Goal: Task Accomplishment & Management: Manage account settings

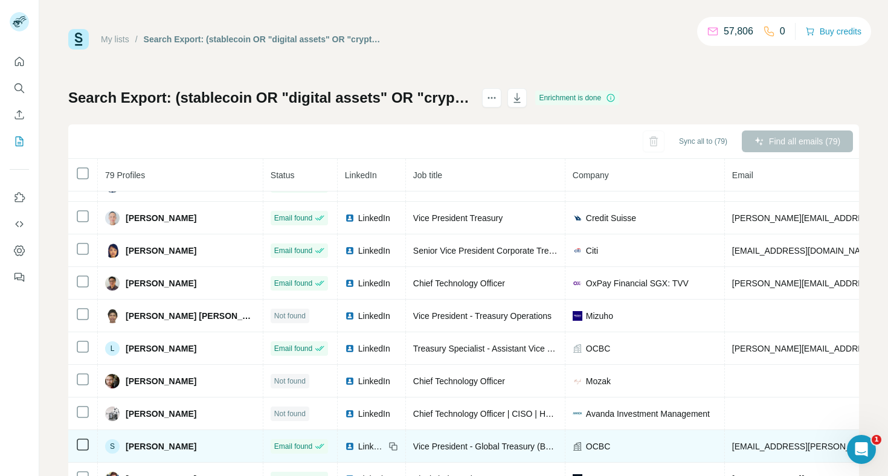
scroll to position [540, 0]
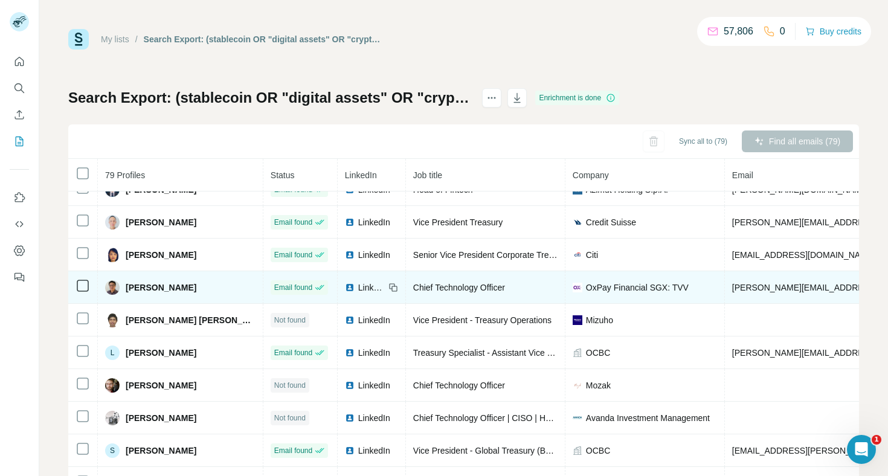
click at [358, 282] on span "LinkedIn" at bounding box center [371, 288] width 27 height 12
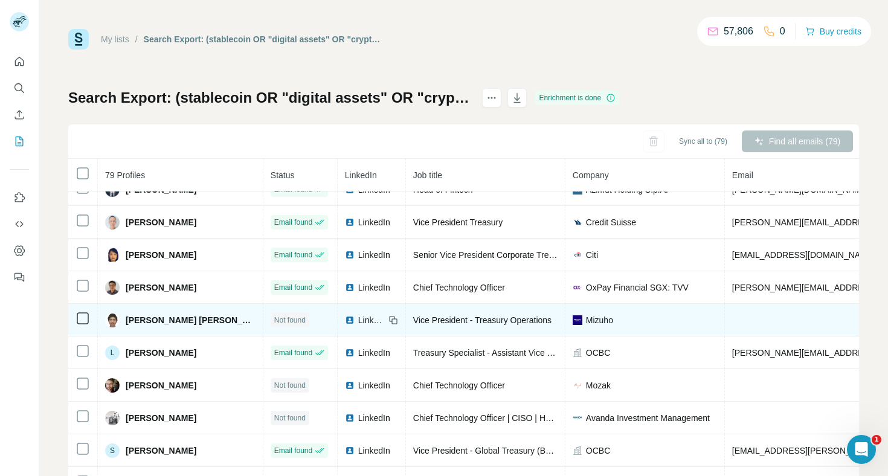
click at [346, 316] on div "LinkedIn" at bounding box center [365, 320] width 40 height 12
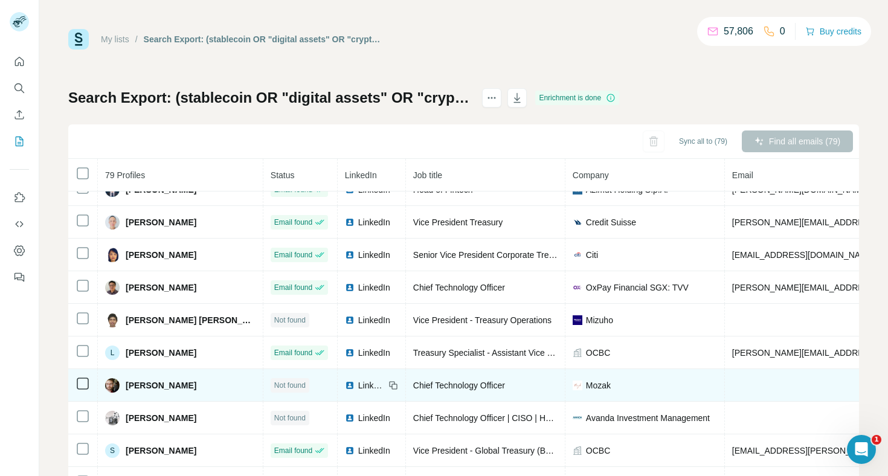
click at [345, 387] on div "LinkedIn" at bounding box center [365, 385] width 40 height 12
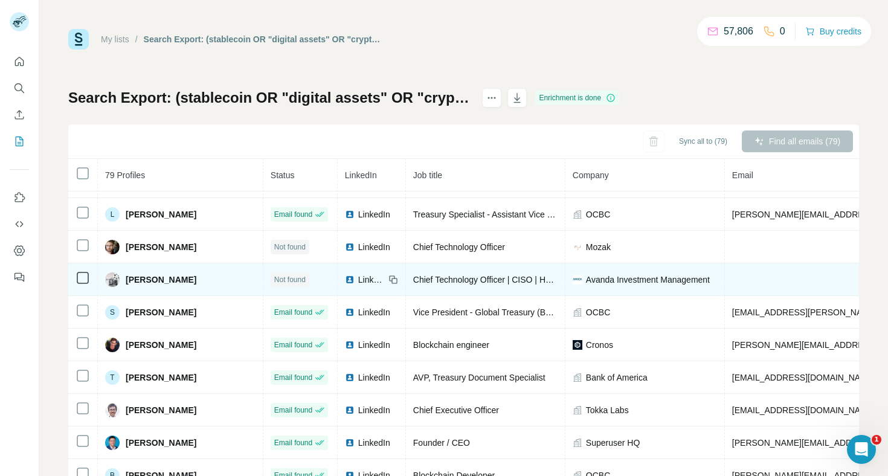
scroll to position [680, 0]
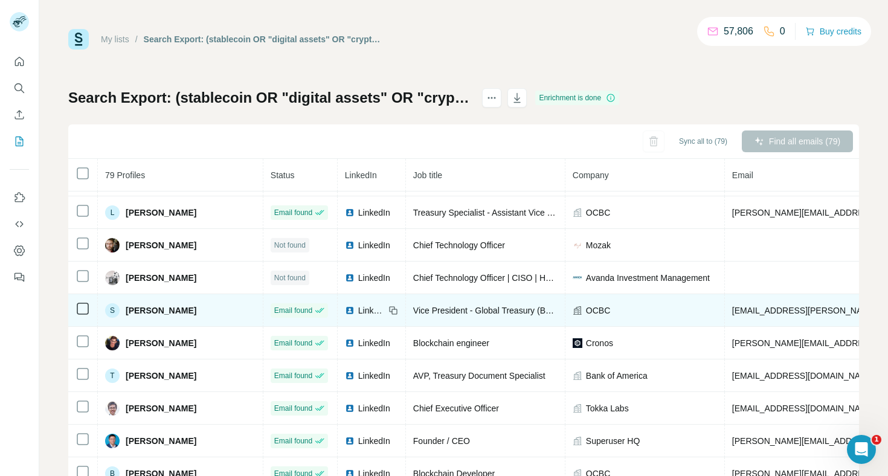
click at [347, 312] on div "LinkedIn" at bounding box center [365, 311] width 40 height 12
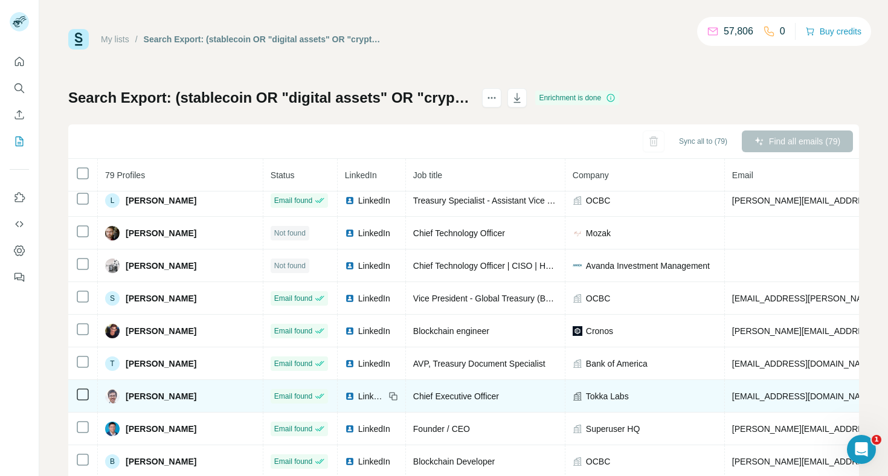
scroll to position [31, 0]
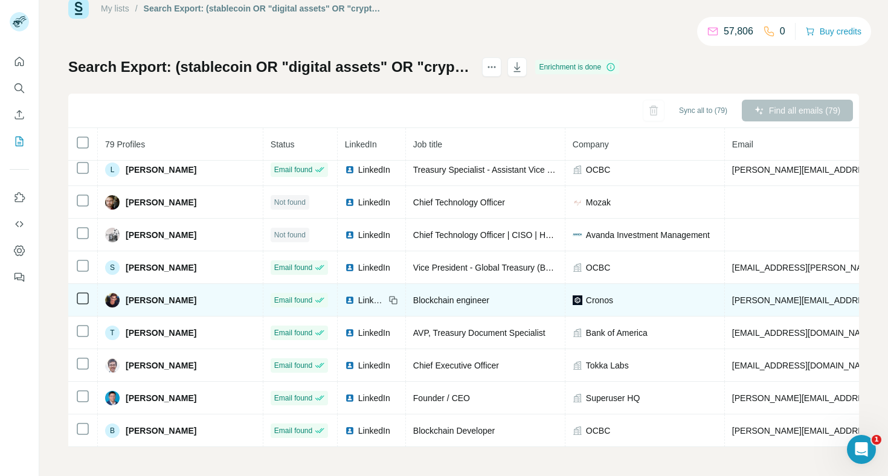
click at [345, 300] on img at bounding box center [350, 300] width 10 height 10
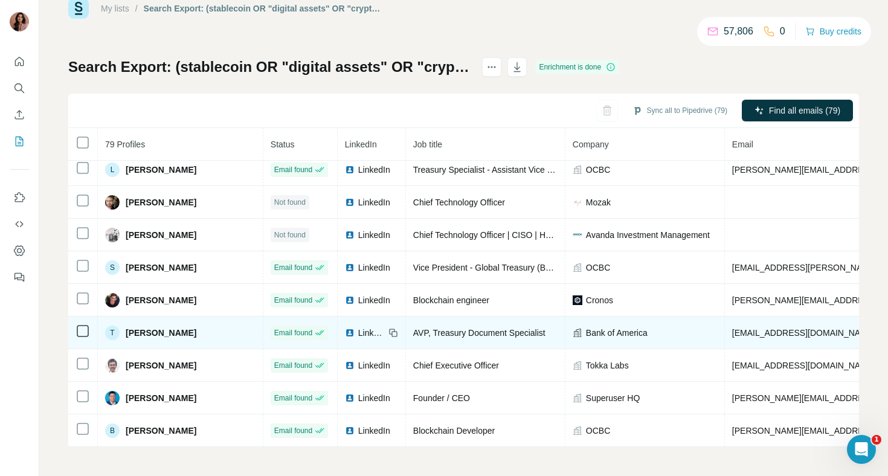
click at [358, 334] on span "LinkedIn" at bounding box center [371, 333] width 27 height 12
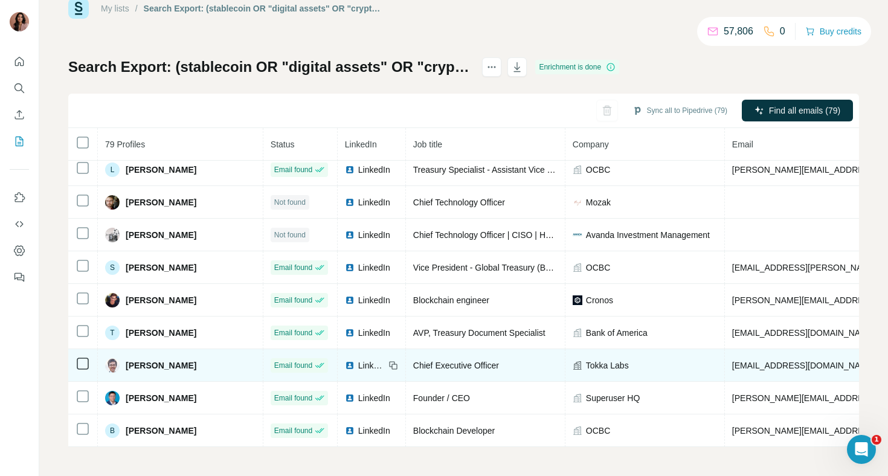
click at [346, 366] on div "LinkedIn" at bounding box center [365, 366] width 40 height 12
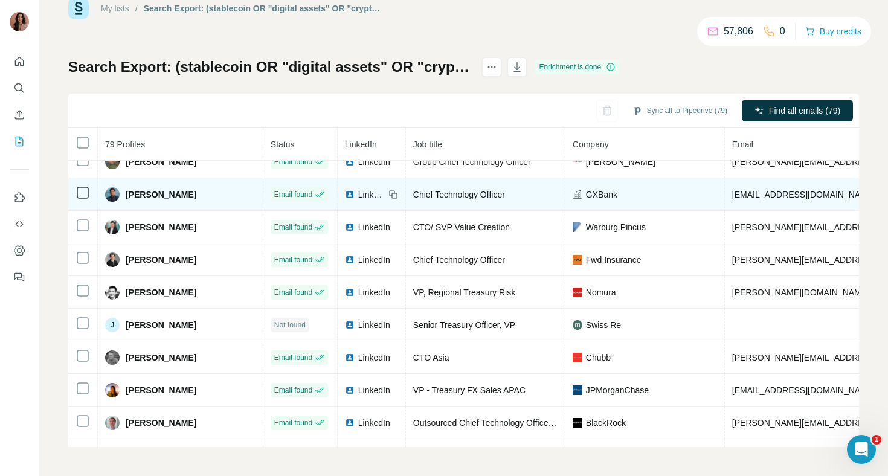
scroll to position [995, 0]
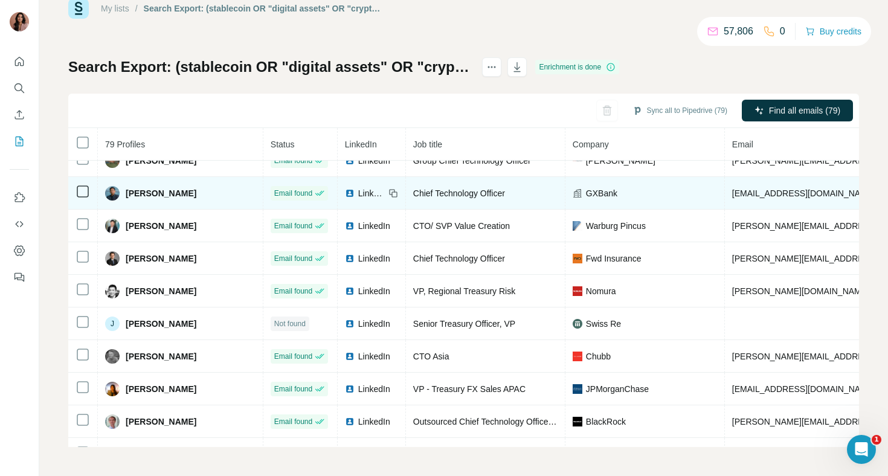
click at [363, 196] on span "LinkedIn" at bounding box center [371, 193] width 27 height 12
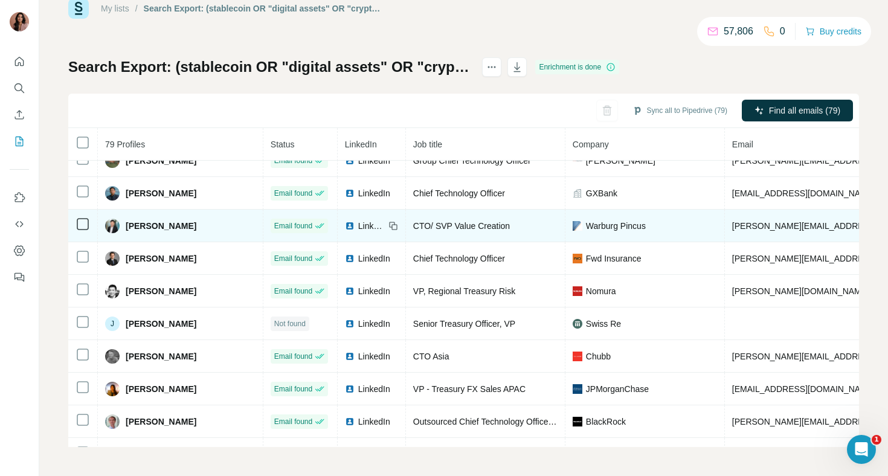
click at [345, 227] on img at bounding box center [350, 226] width 10 height 10
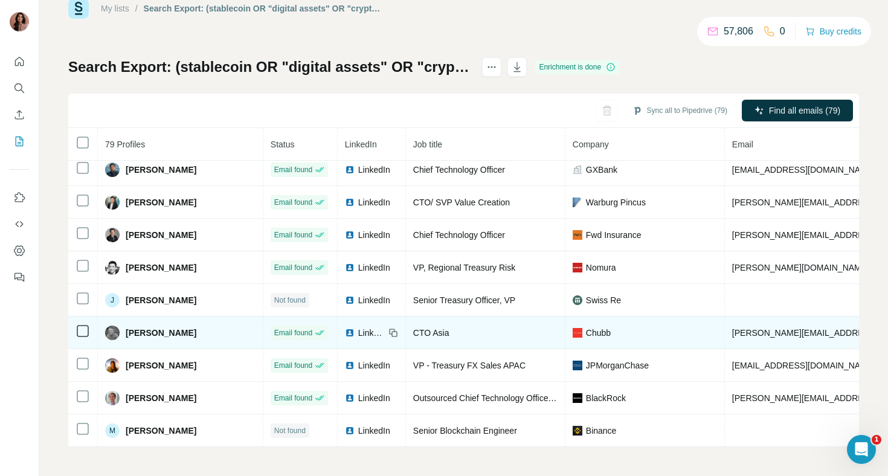
scroll to position [1024, 0]
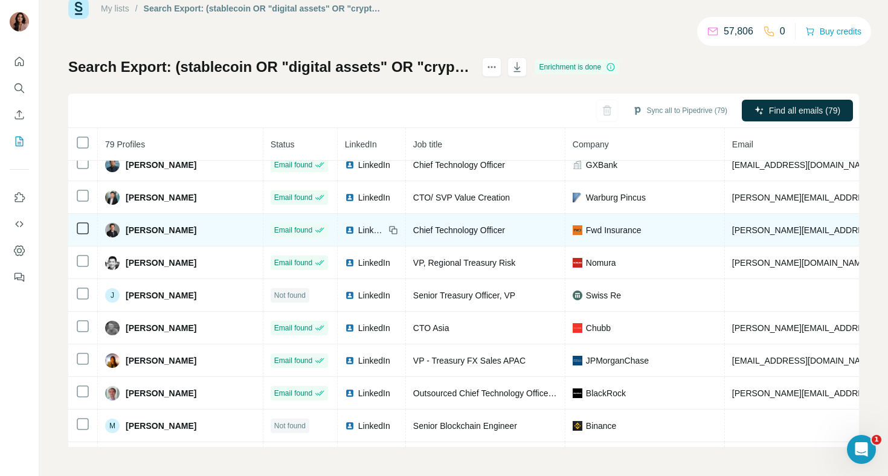
click at [347, 231] on div "LinkedIn" at bounding box center [365, 230] width 40 height 12
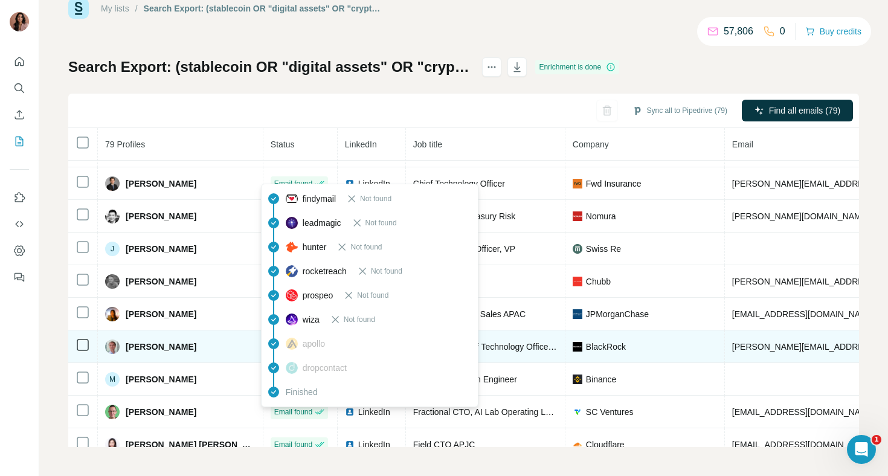
scroll to position [1071, 0]
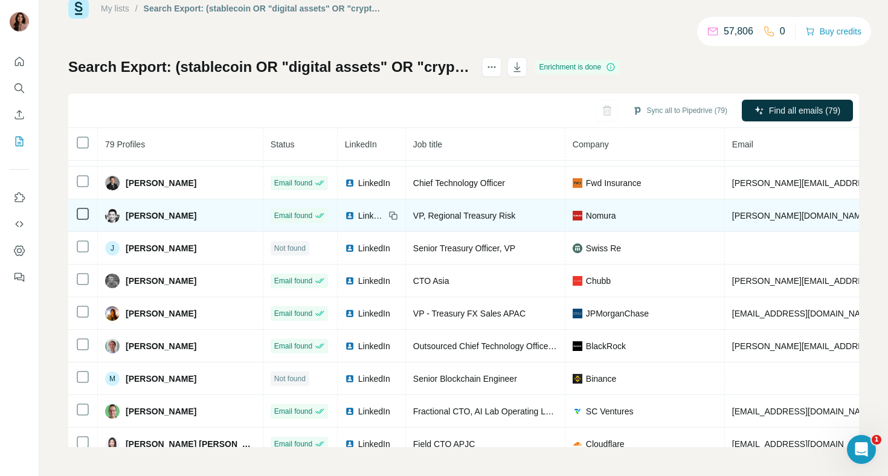
click at [358, 215] on span "LinkedIn" at bounding box center [371, 216] width 27 height 12
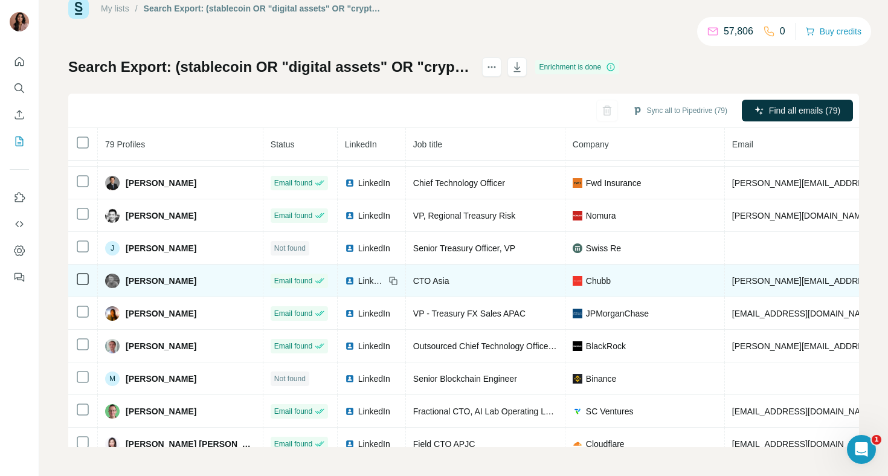
click at [415, 282] on span "CTO Asia" at bounding box center [431, 281] width 36 height 10
click at [361, 286] on span "LinkedIn" at bounding box center [371, 281] width 27 height 12
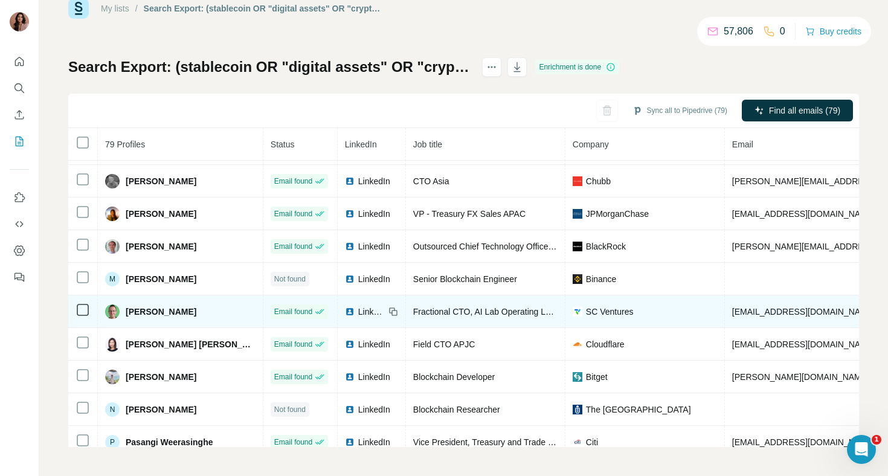
scroll to position [1184, 0]
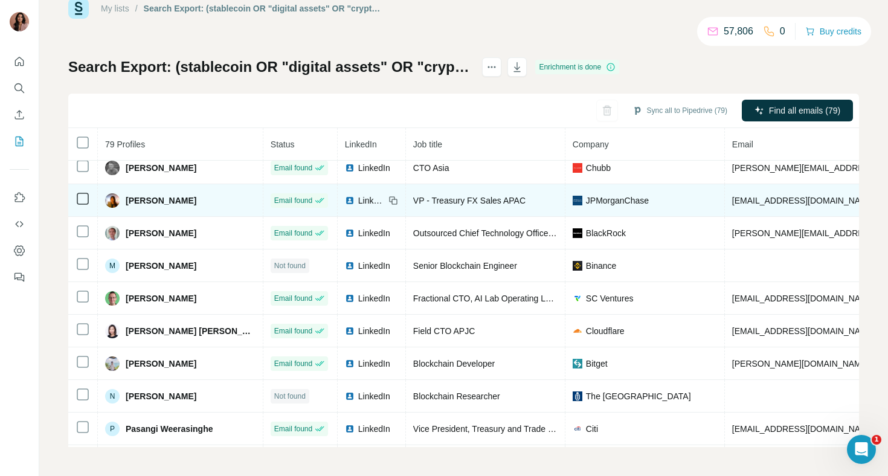
click at [340, 212] on td "LinkedIn" at bounding box center [372, 200] width 68 height 33
click at [345, 203] on img at bounding box center [350, 201] width 10 height 10
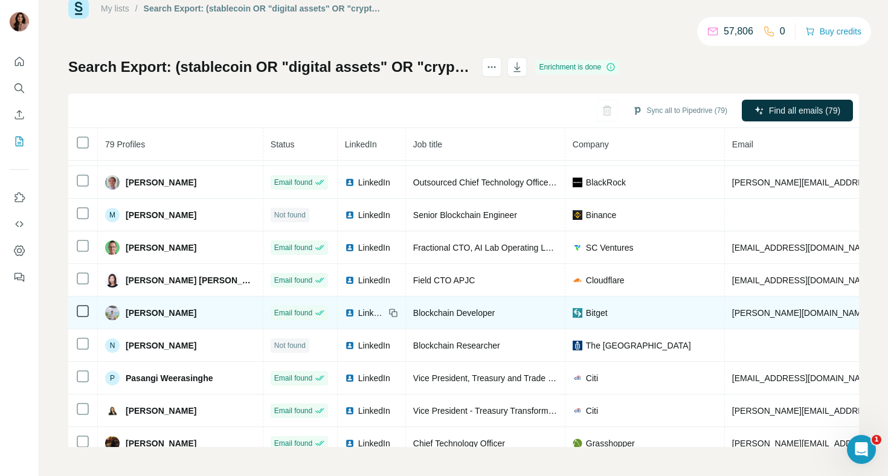
scroll to position [1244, 0]
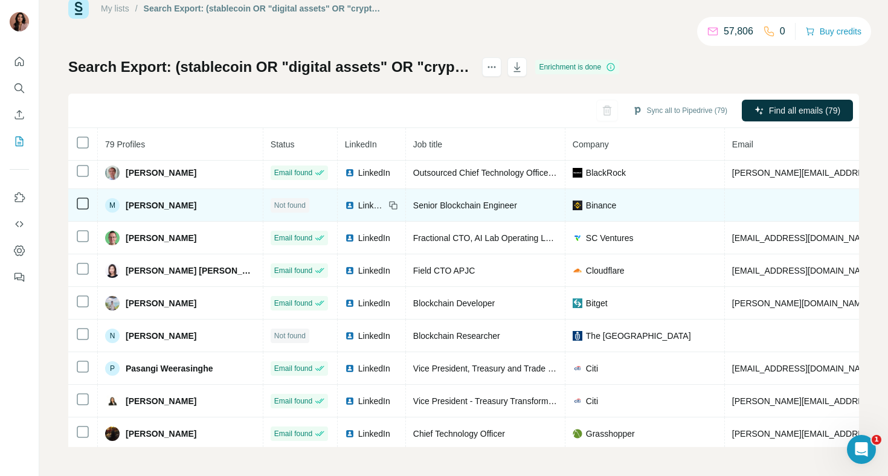
click at [348, 207] on div "LinkedIn" at bounding box center [365, 205] width 40 height 12
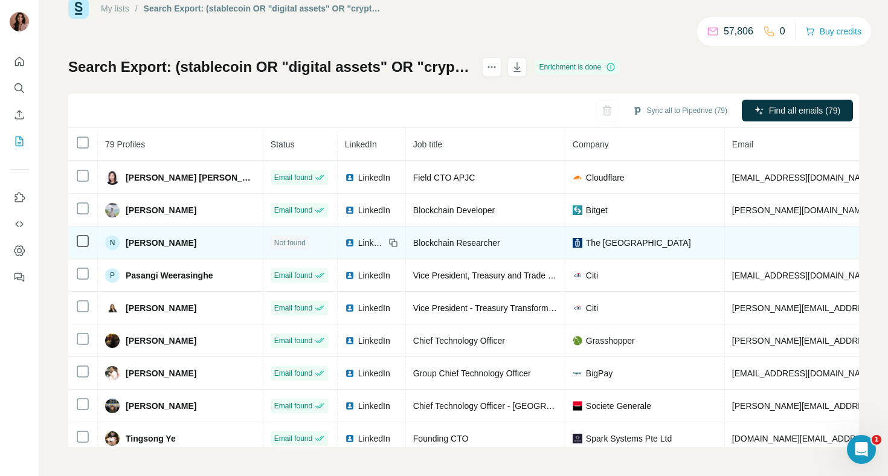
scroll to position [1341, 0]
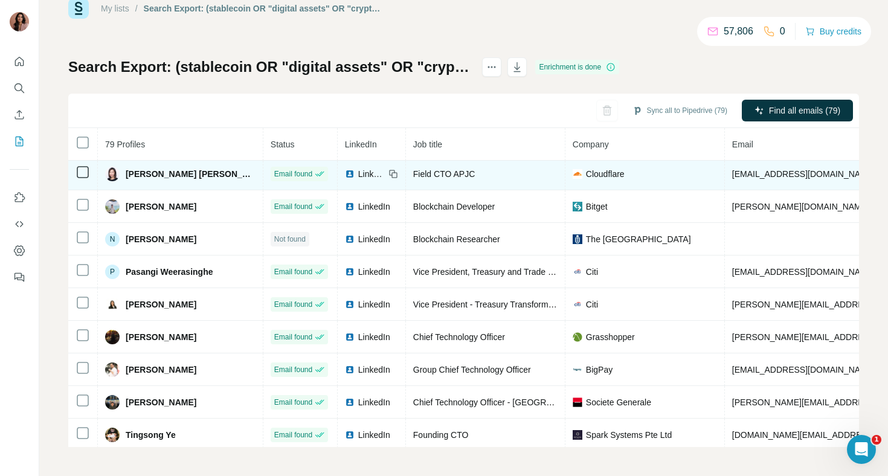
click at [346, 174] on div "LinkedIn" at bounding box center [365, 174] width 40 height 12
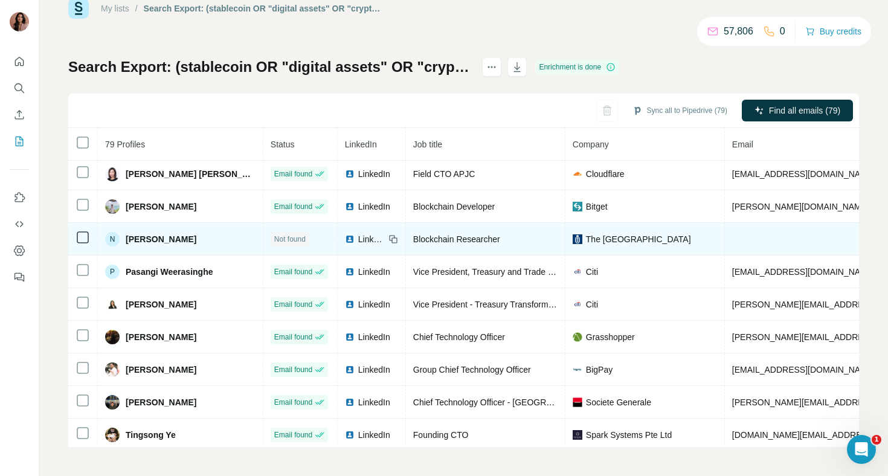
click at [358, 239] on span "LinkedIn" at bounding box center [371, 239] width 27 height 12
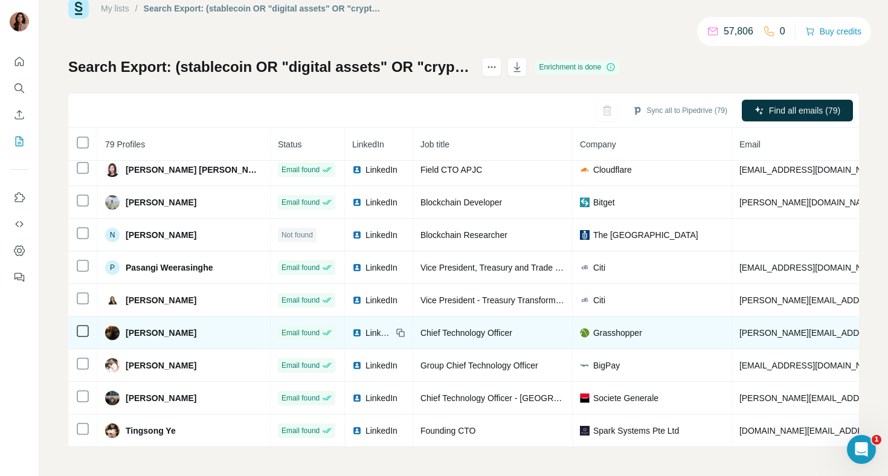
scroll to position [1351, 0]
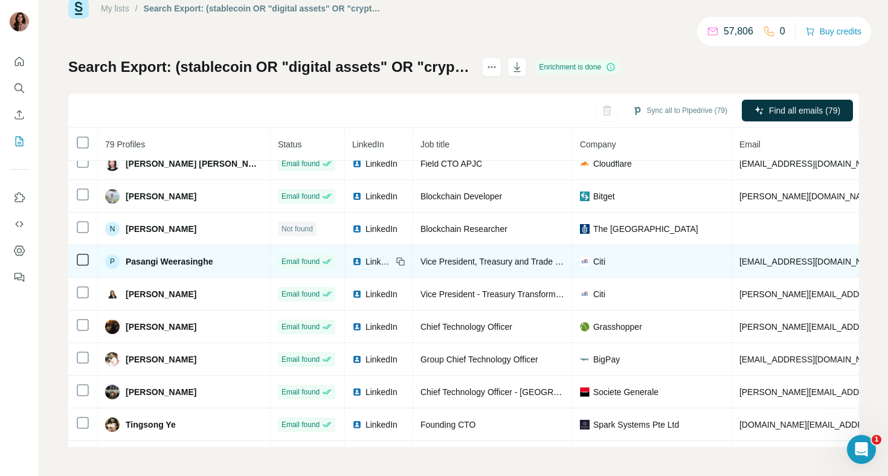
click at [352, 260] on img at bounding box center [357, 262] width 10 height 10
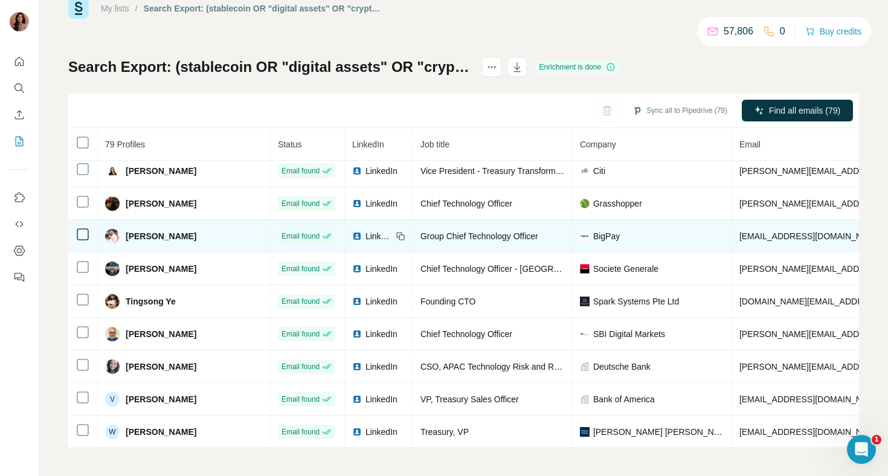
scroll to position [1462, 0]
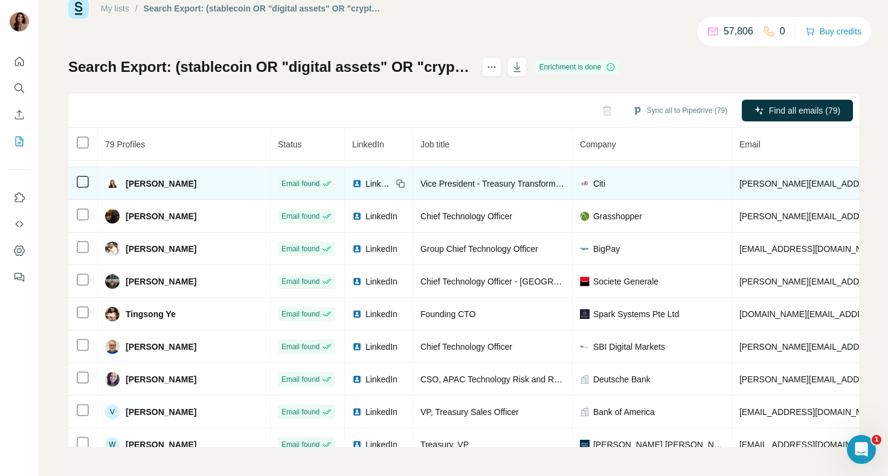
click at [352, 184] on img at bounding box center [357, 184] width 10 height 10
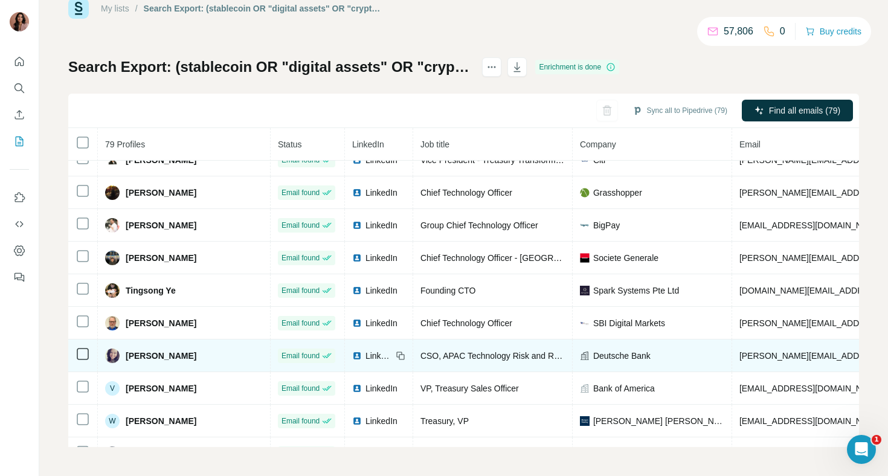
scroll to position [1490, 0]
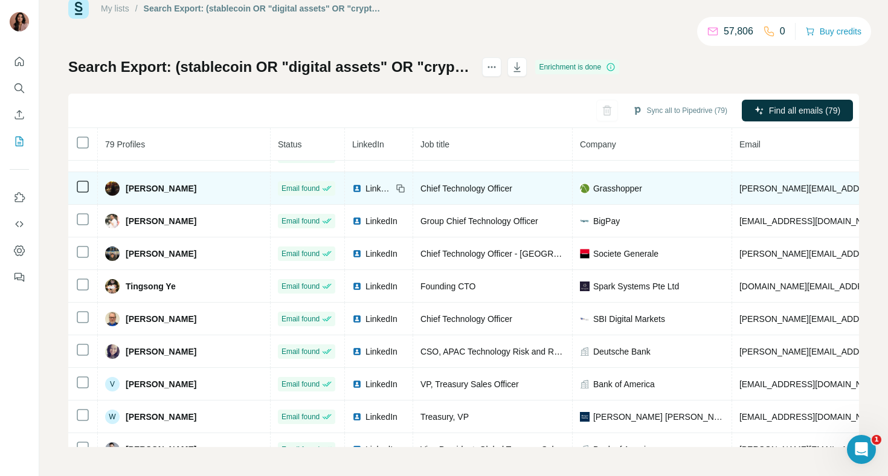
click at [352, 191] on img at bounding box center [357, 189] width 10 height 10
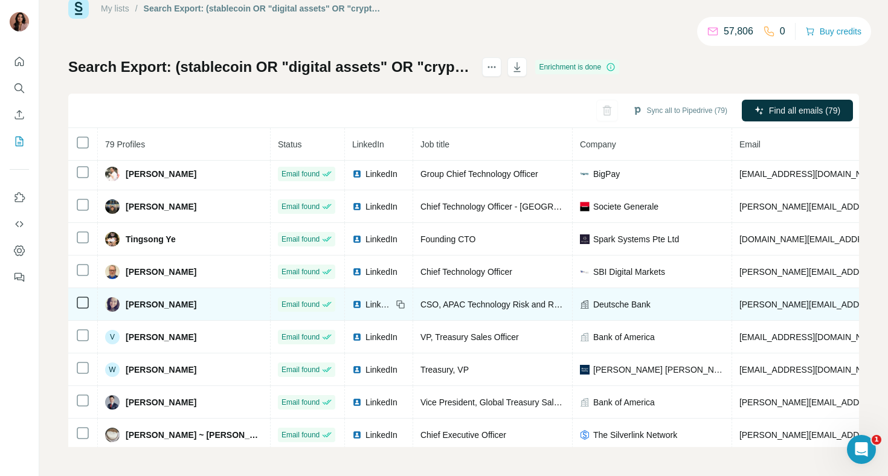
scroll to position [1539, 0]
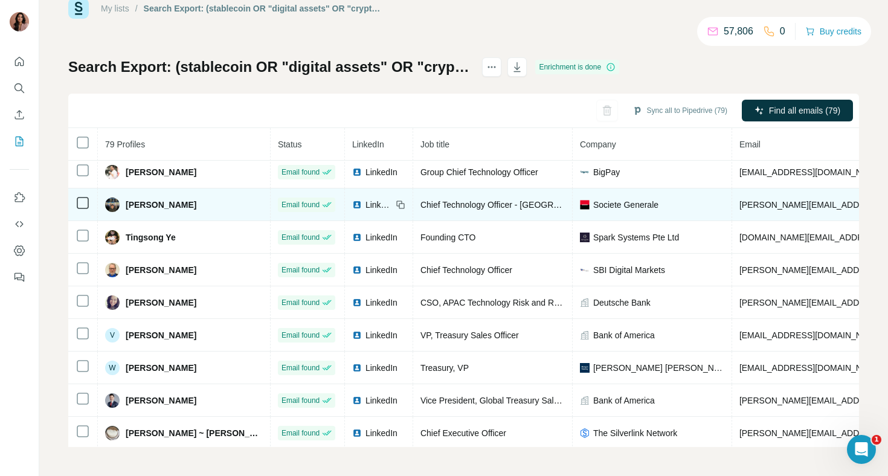
click at [352, 204] on img at bounding box center [357, 205] width 10 height 10
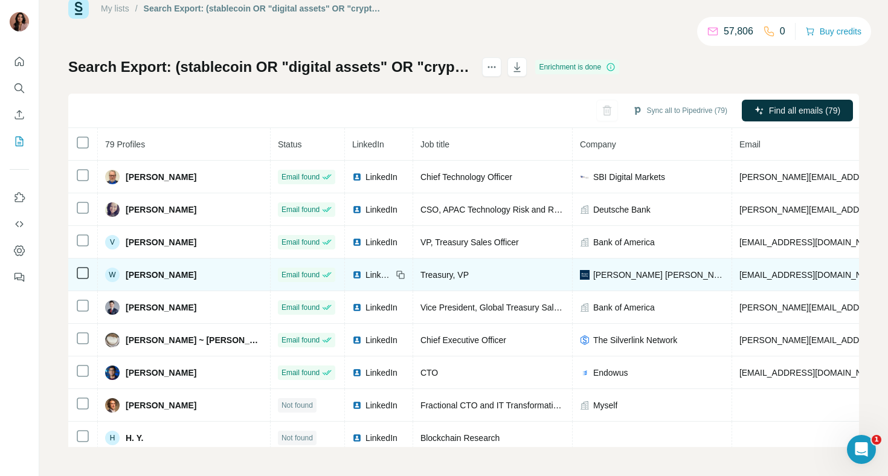
scroll to position [1635, 0]
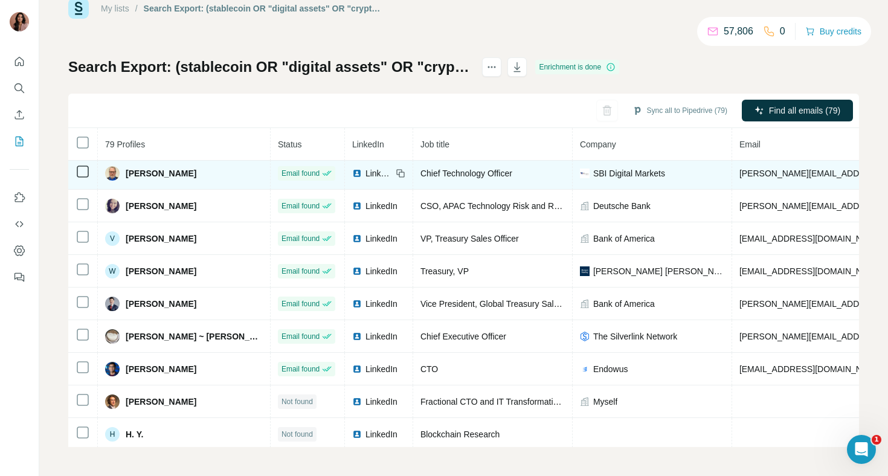
click at [366, 171] on span "LinkedIn" at bounding box center [379, 173] width 27 height 12
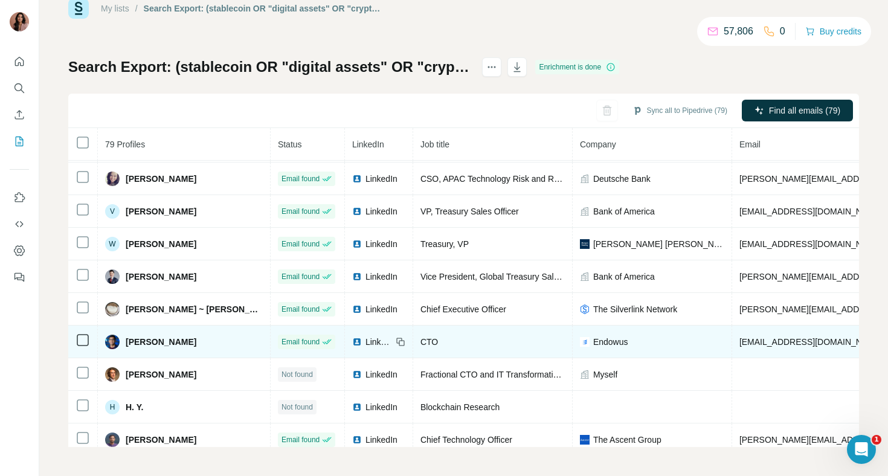
scroll to position [1663, 0]
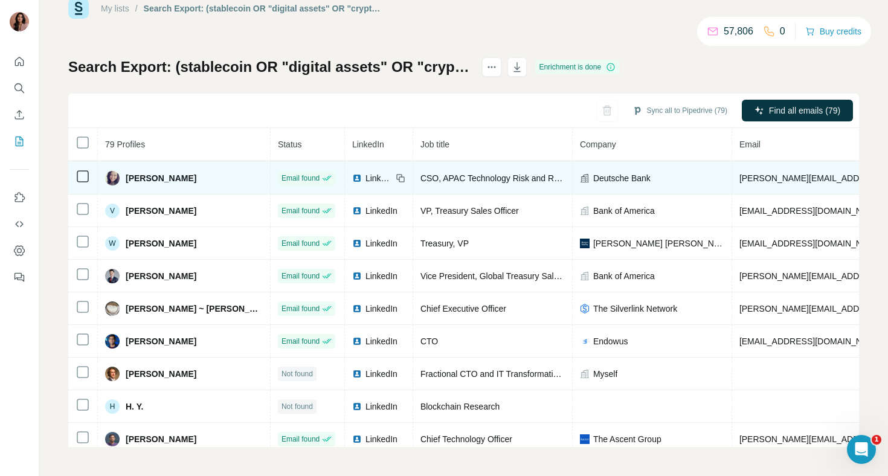
click at [366, 179] on span "LinkedIn" at bounding box center [379, 178] width 27 height 12
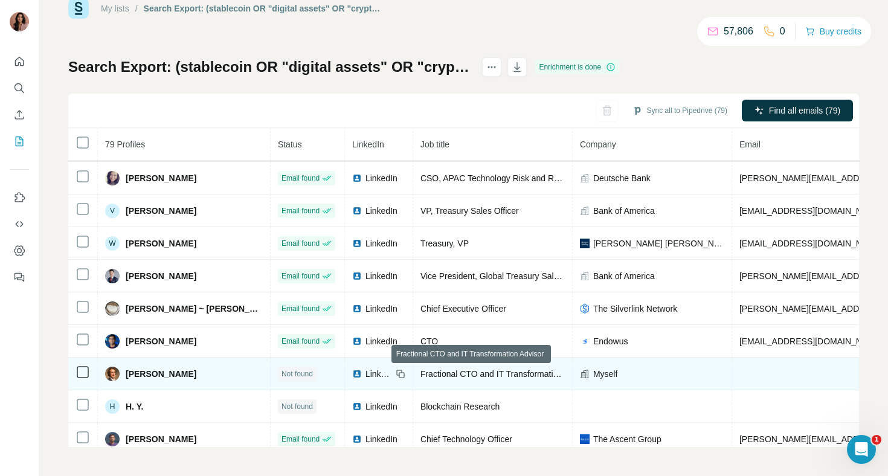
scroll to position [1671, 0]
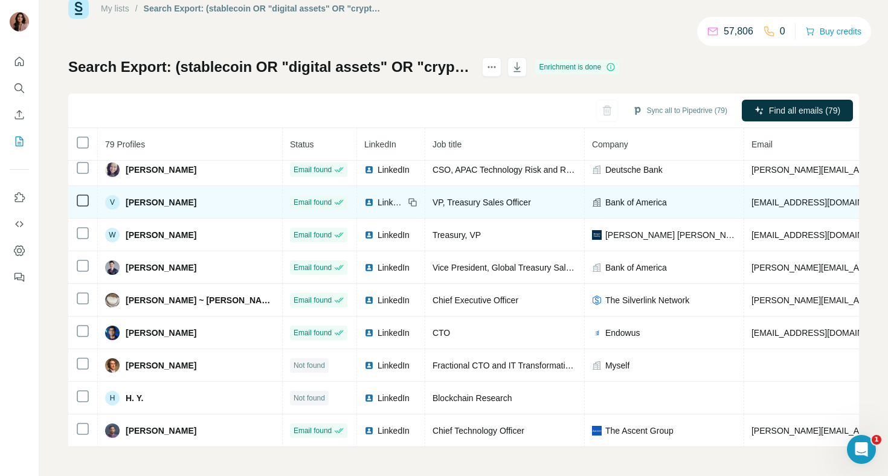
click at [364, 204] on div "LinkedIn" at bounding box center [384, 202] width 40 height 12
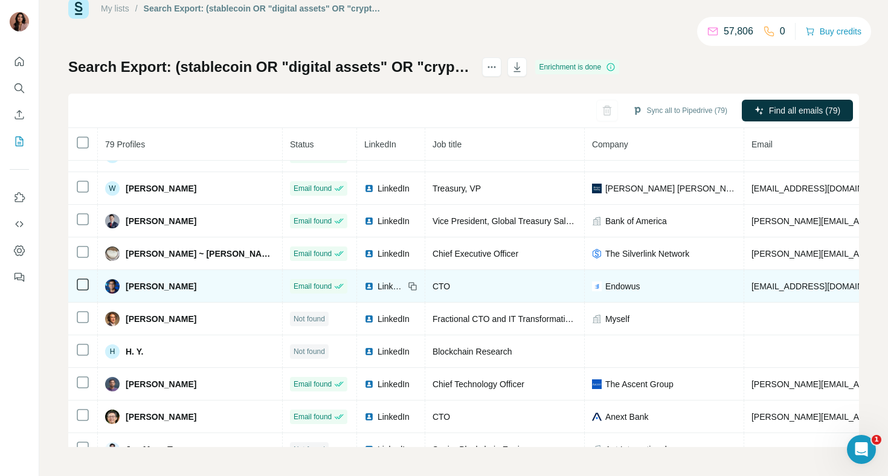
scroll to position [1720, 0]
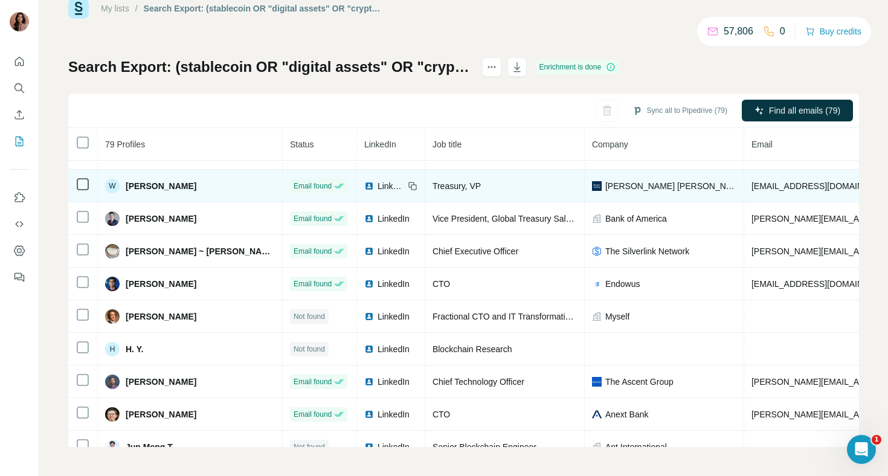
click at [364, 187] on img at bounding box center [369, 186] width 10 height 10
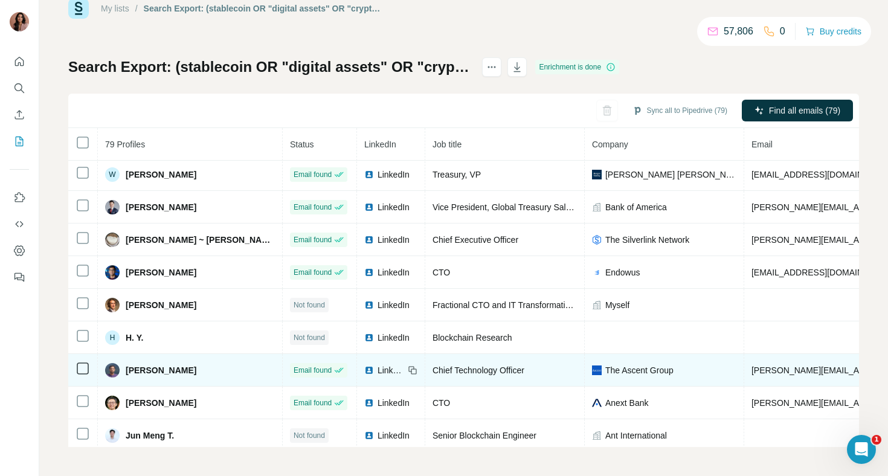
scroll to position [1729, 0]
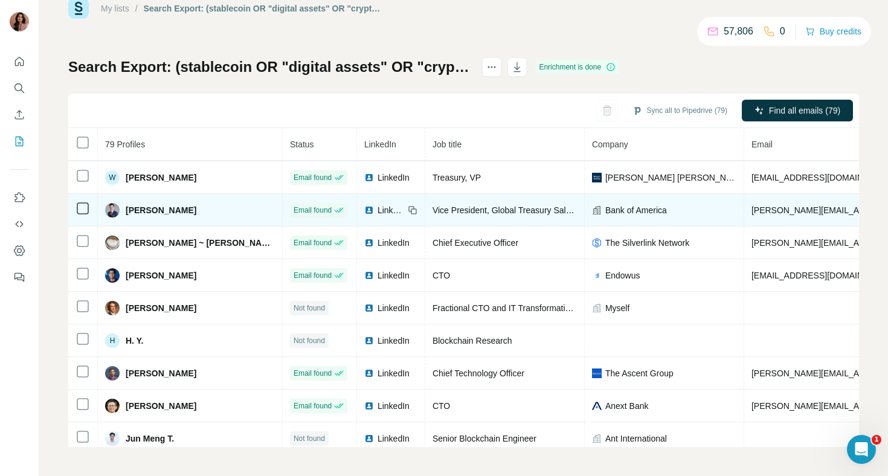
click at [364, 213] on img at bounding box center [369, 210] width 10 height 10
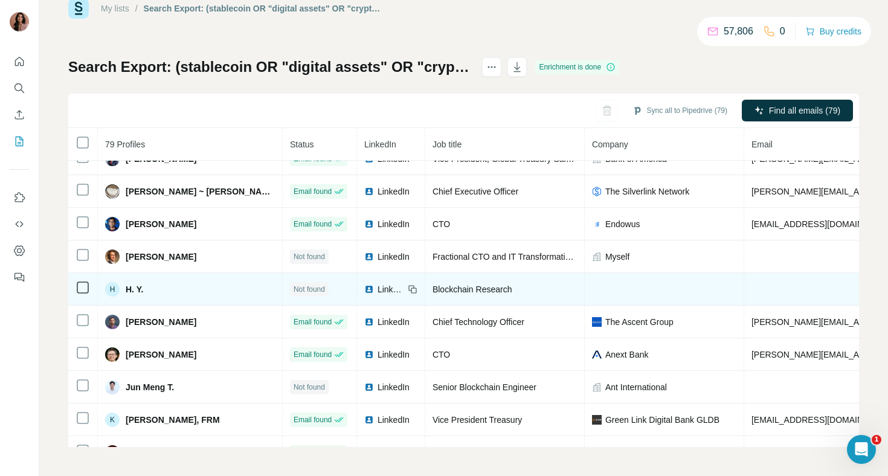
scroll to position [1782, 0]
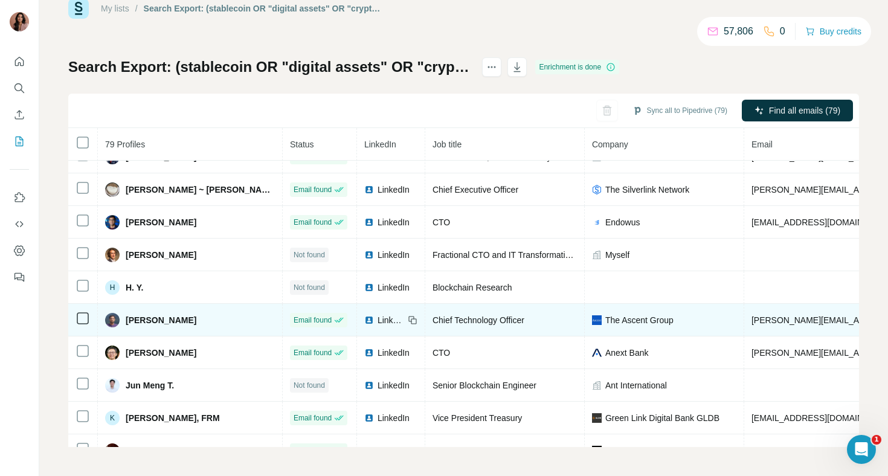
click at [364, 321] on img at bounding box center [369, 320] width 10 height 10
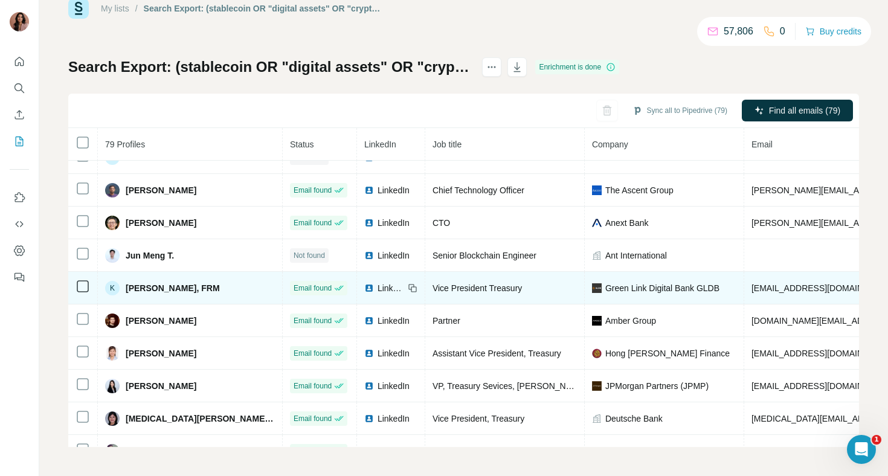
scroll to position [1913, 0]
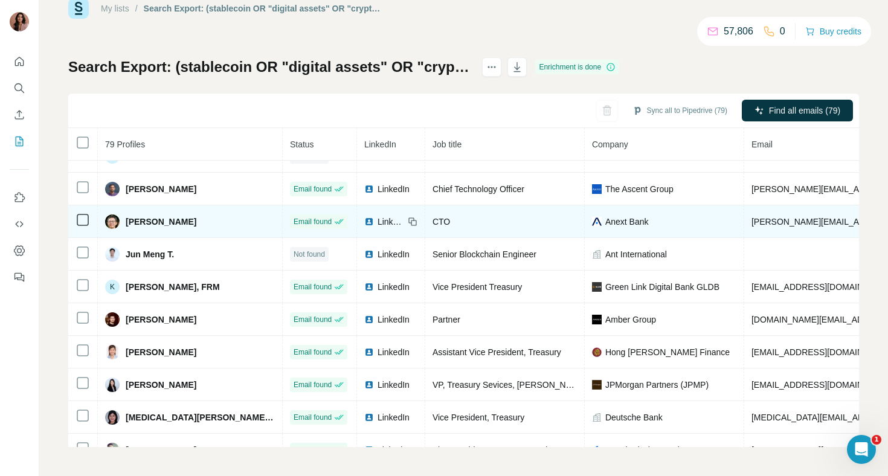
click at [378, 222] on span "LinkedIn" at bounding box center [391, 222] width 27 height 12
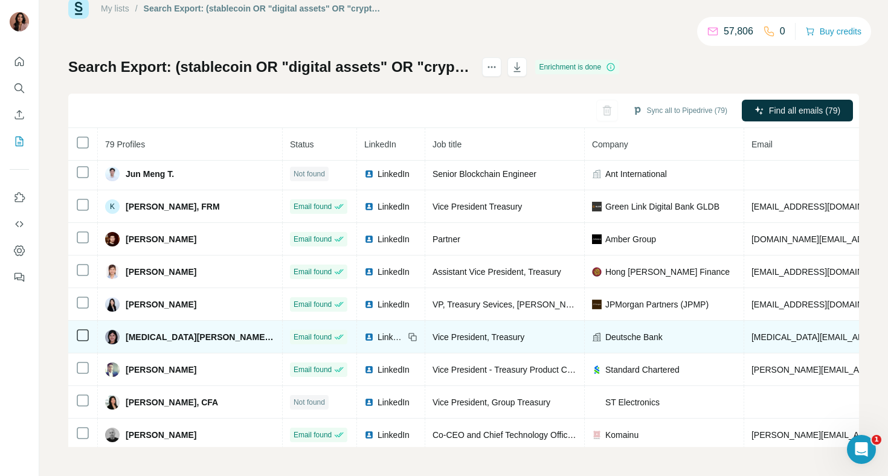
scroll to position [1998, 0]
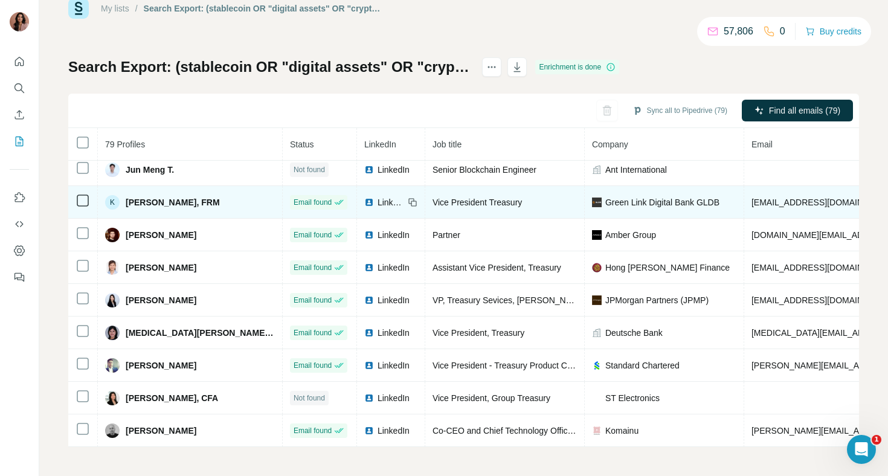
click at [364, 204] on img at bounding box center [369, 203] width 10 height 10
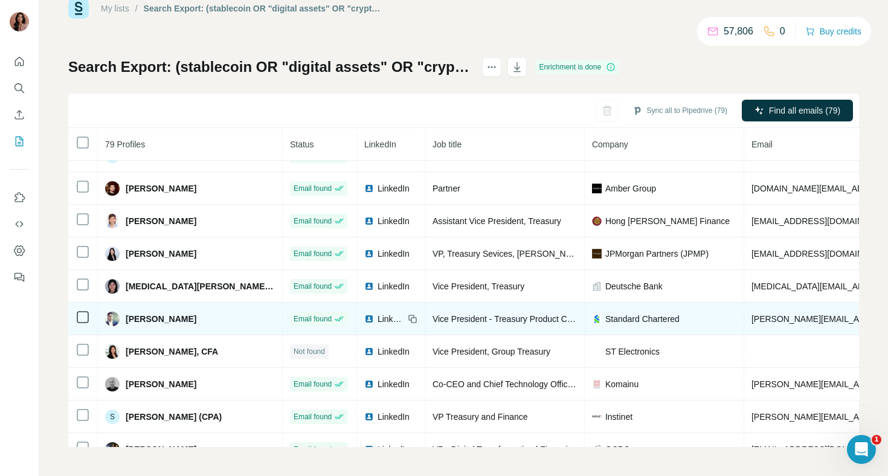
scroll to position [2043, 0]
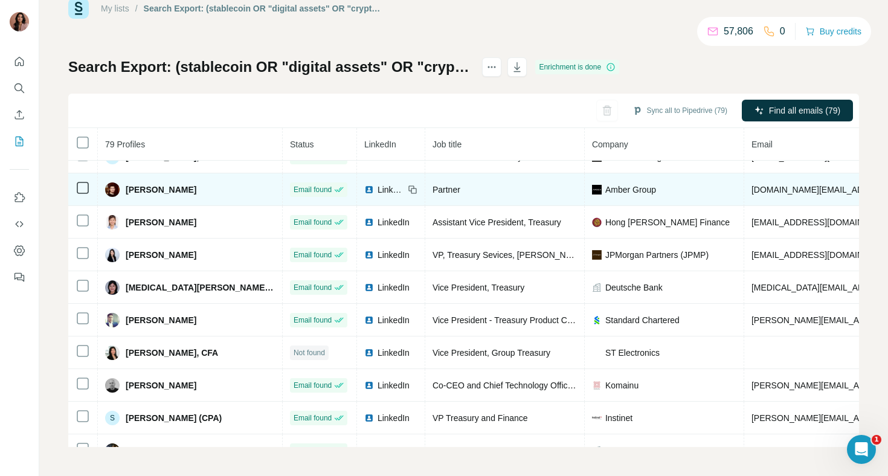
click at [364, 192] on img at bounding box center [369, 190] width 10 height 10
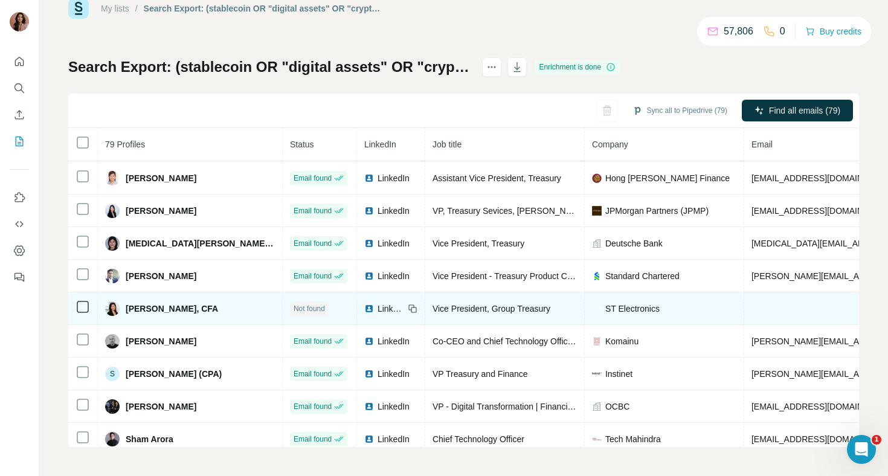
scroll to position [2090, 0]
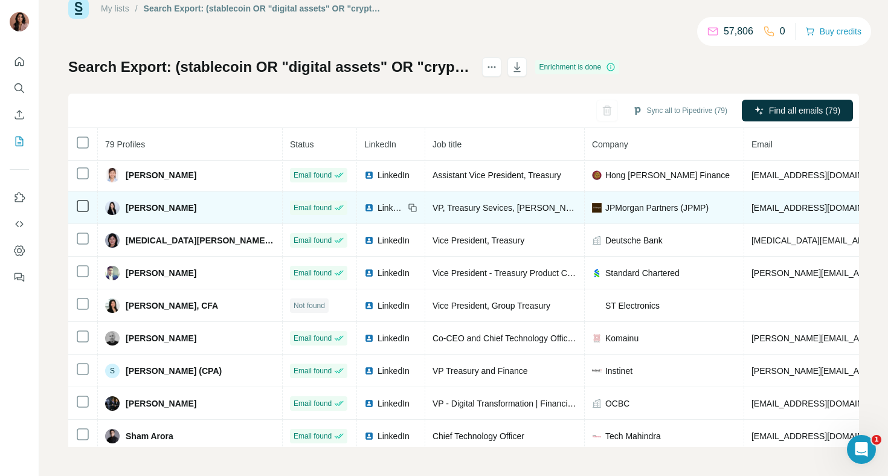
click at [364, 205] on img at bounding box center [369, 208] width 10 height 10
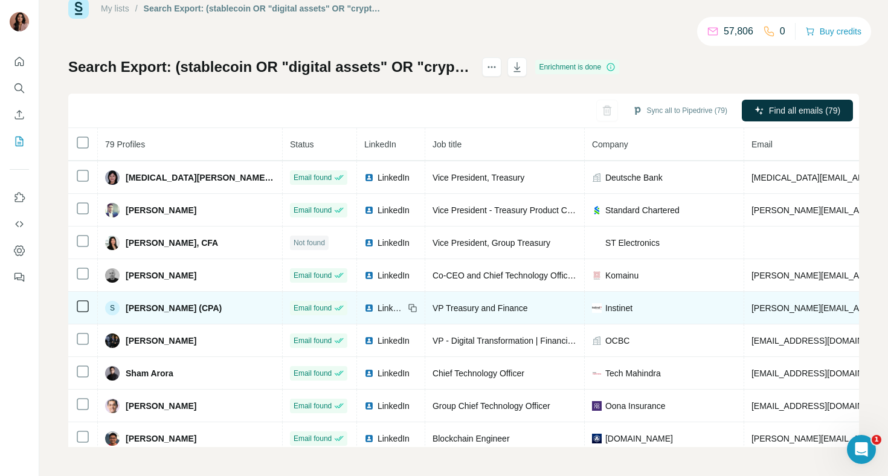
scroll to position [2156, 0]
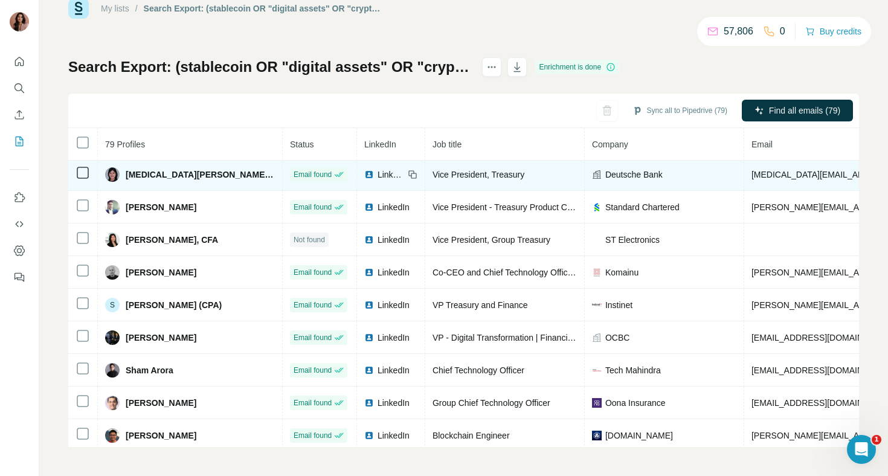
click at [364, 174] on div "LinkedIn" at bounding box center [384, 175] width 40 height 12
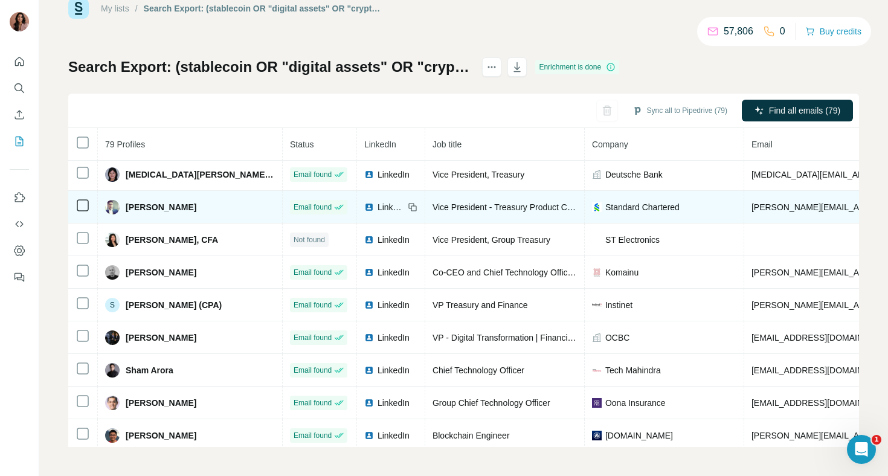
click at [364, 211] on div "LinkedIn" at bounding box center [384, 207] width 40 height 12
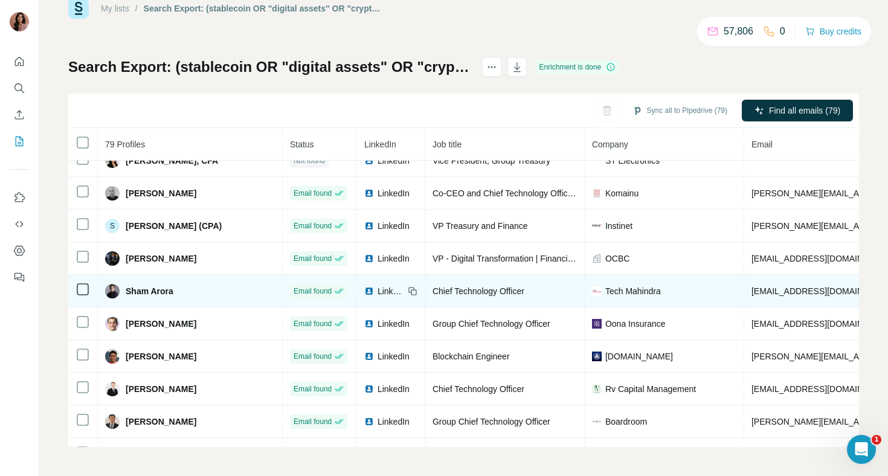
scroll to position [2226, 0]
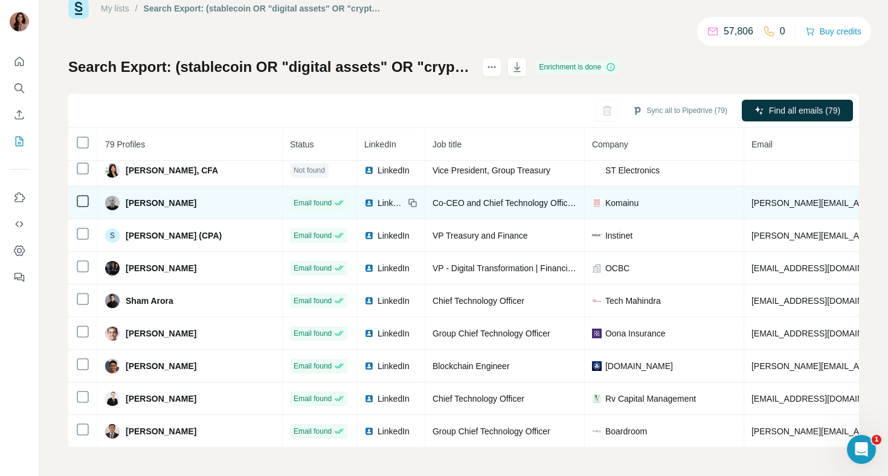
click at [364, 202] on img at bounding box center [369, 203] width 10 height 10
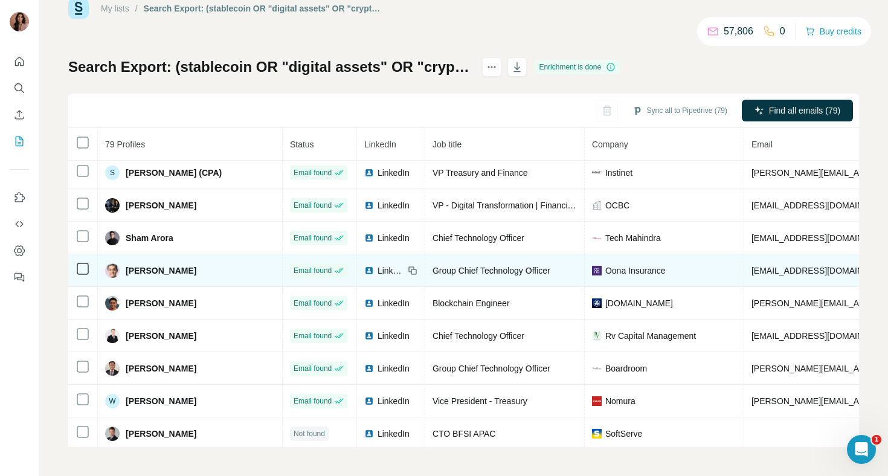
scroll to position [2290, 0]
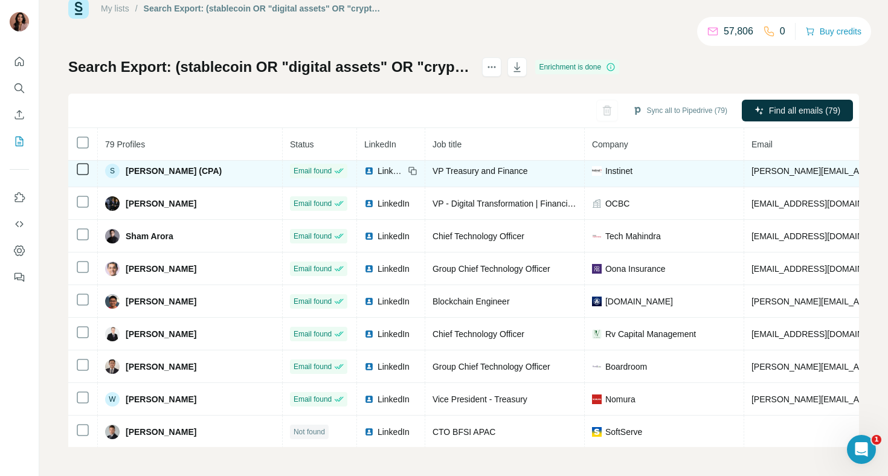
click at [364, 175] on img at bounding box center [369, 171] width 10 height 10
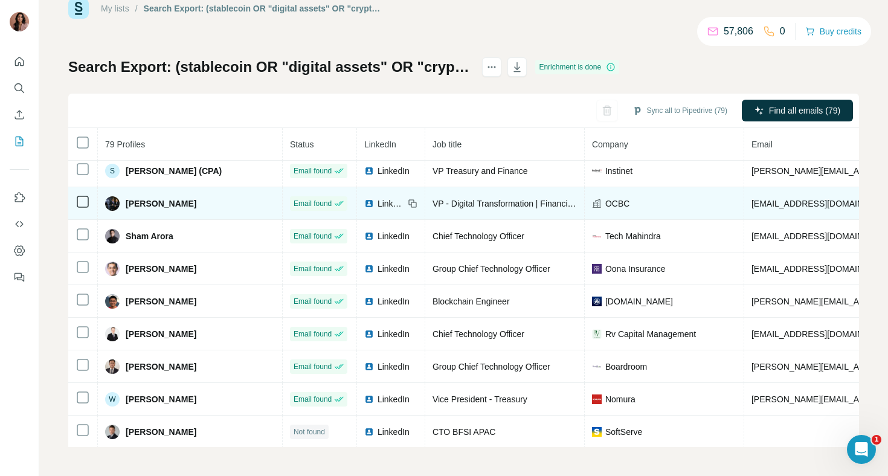
click at [364, 206] on div "LinkedIn" at bounding box center [384, 204] width 40 height 12
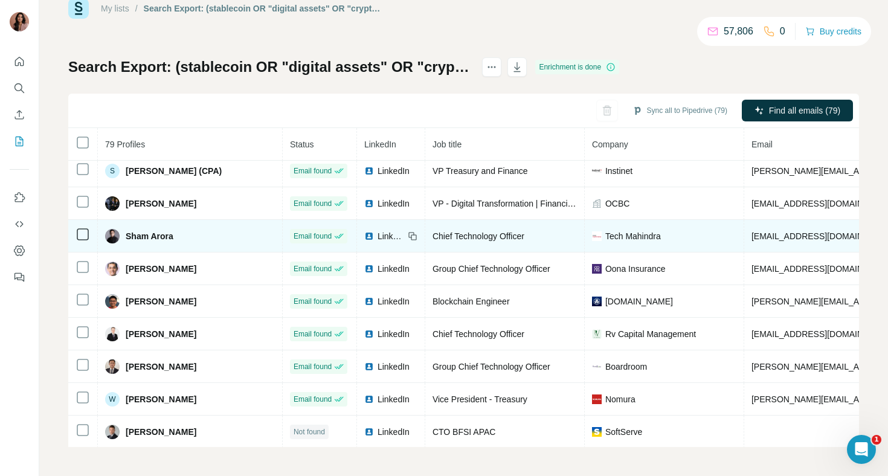
click at [364, 234] on img at bounding box center [369, 236] width 10 height 10
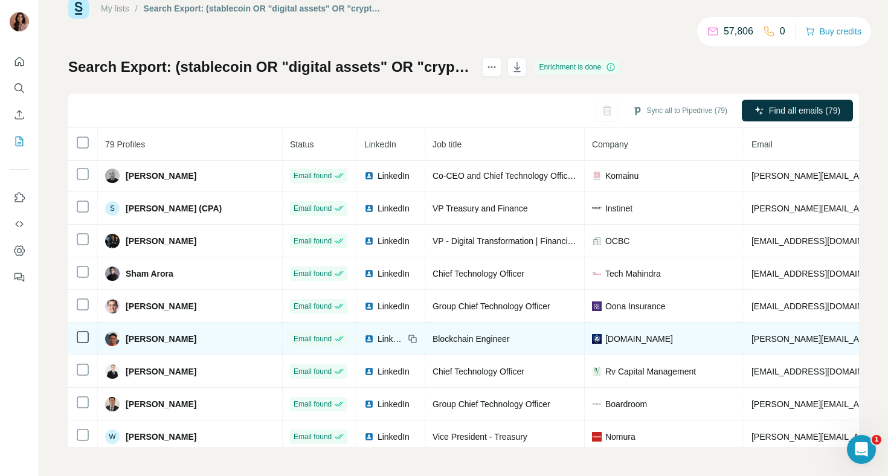
scroll to position [2291, 0]
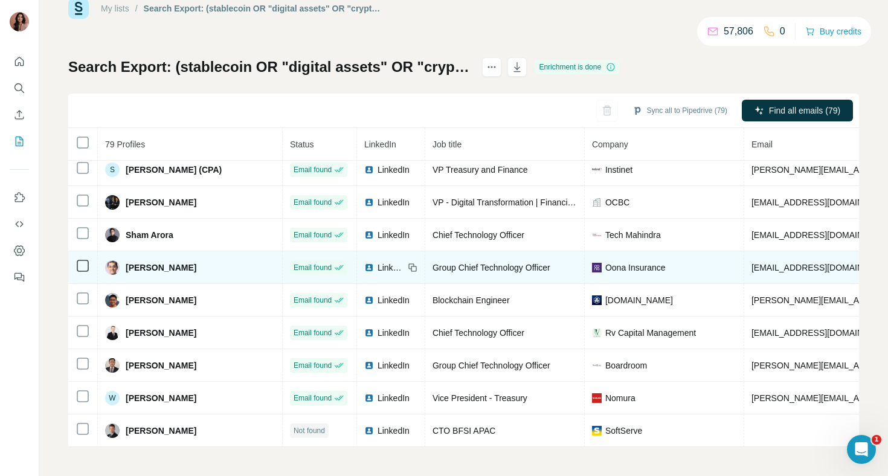
click at [364, 265] on div "LinkedIn" at bounding box center [384, 268] width 40 height 12
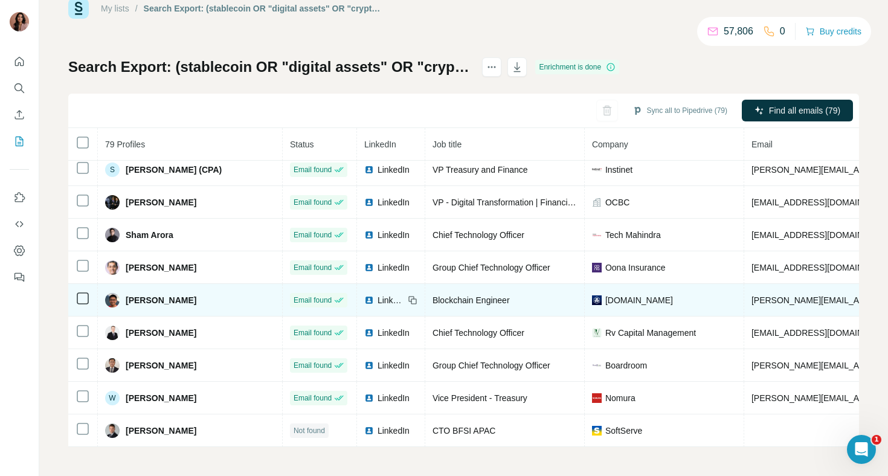
click at [364, 299] on img at bounding box center [369, 300] width 10 height 10
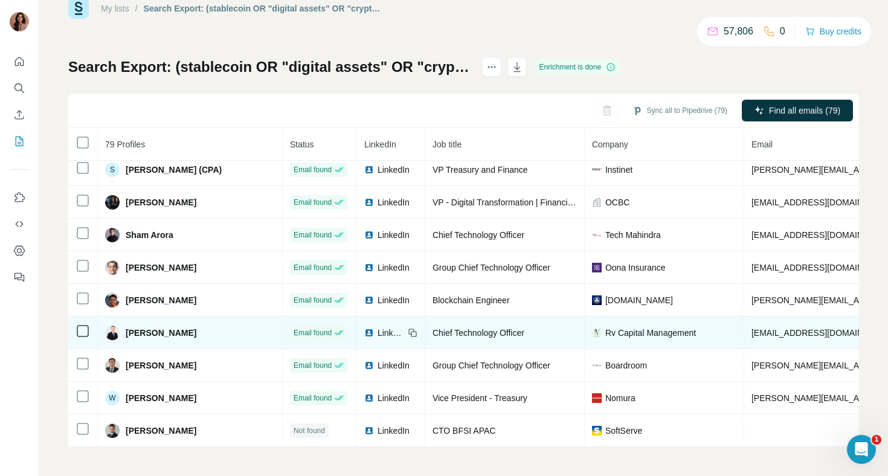
click at [364, 331] on img at bounding box center [369, 333] width 10 height 10
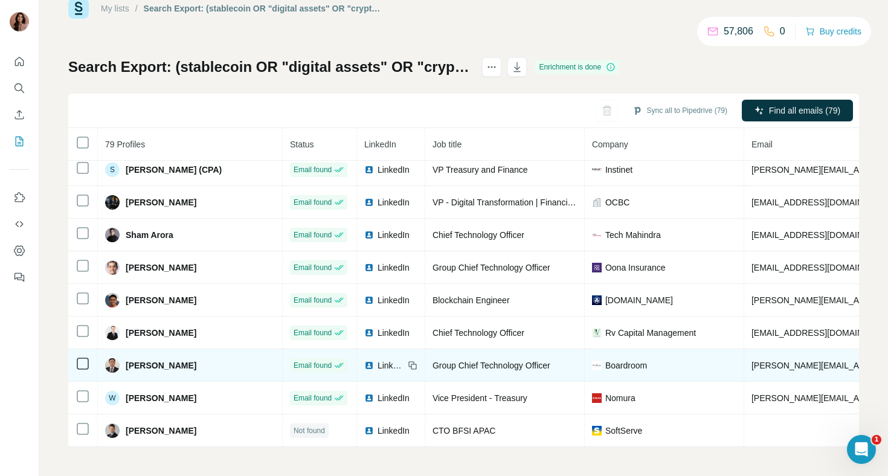
click at [364, 364] on div "LinkedIn" at bounding box center [384, 366] width 40 height 12
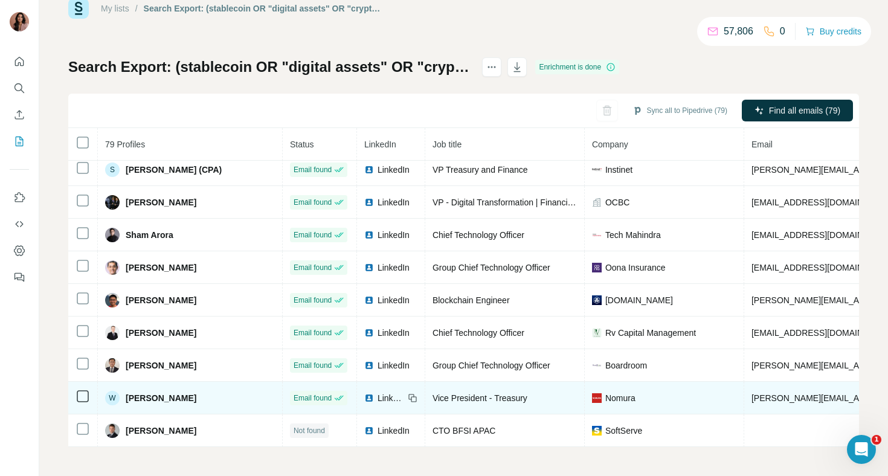
click at [364, 396] on div "LinkedIn" at bounding box center [384, 398] width 40 height 12
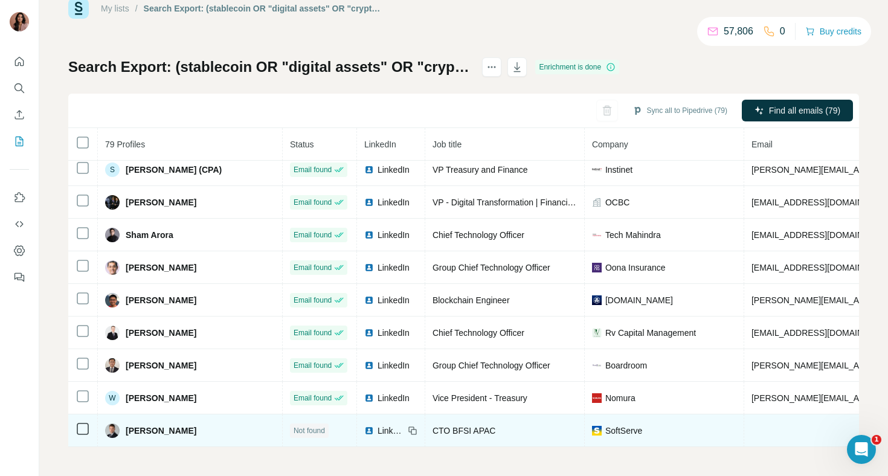
click at [364, 431] on img at bounding box center [369, 431] width 10 height 10
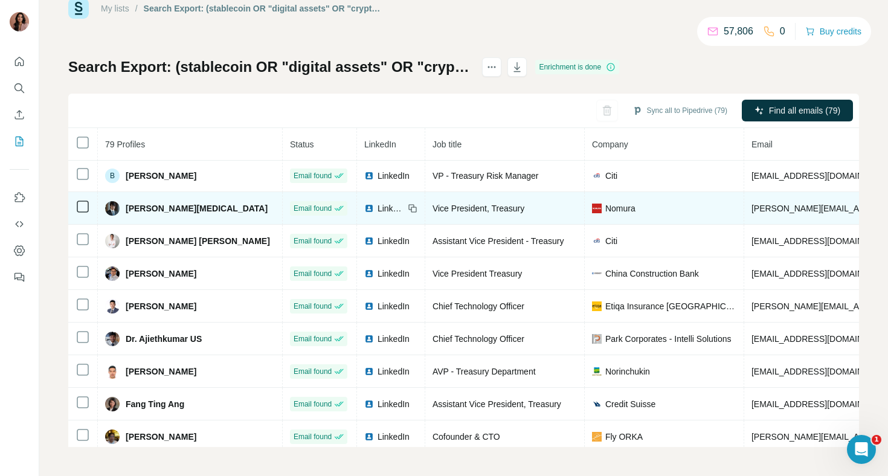
scroll to position [0, 0]
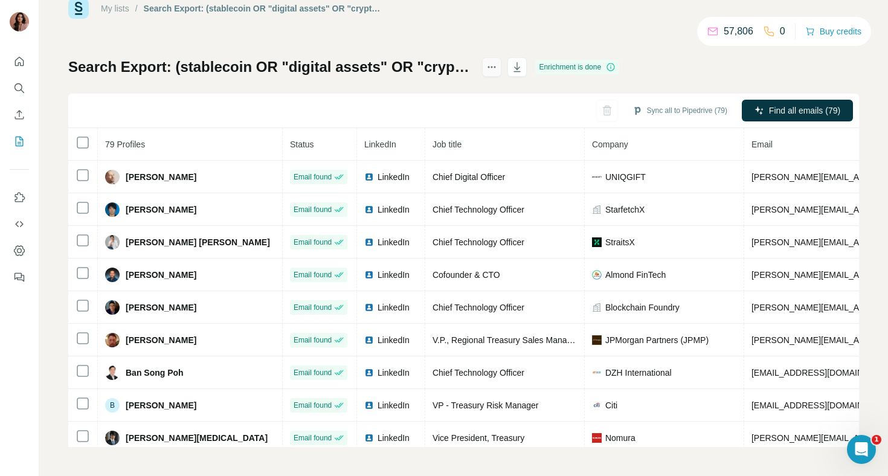
click at [498, 66] on icon "actions" at bounding box center [492, 67] width 12 height 12
click at [566, 89] on icon at bounding box center [563, 93] width 12 height 12
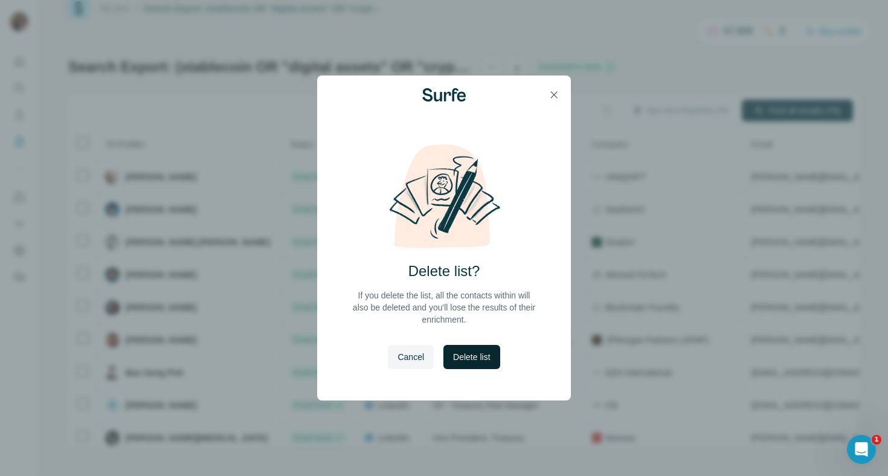
click at [459, 354] on span "Delete list" at bounding box center [471, 357] width 37 height 12
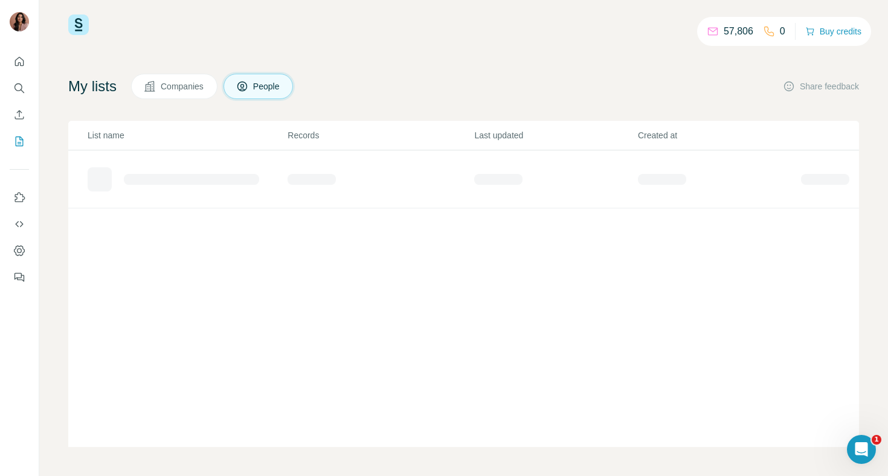
scroll to position [15, 0]
